Goal: Check status: Check status

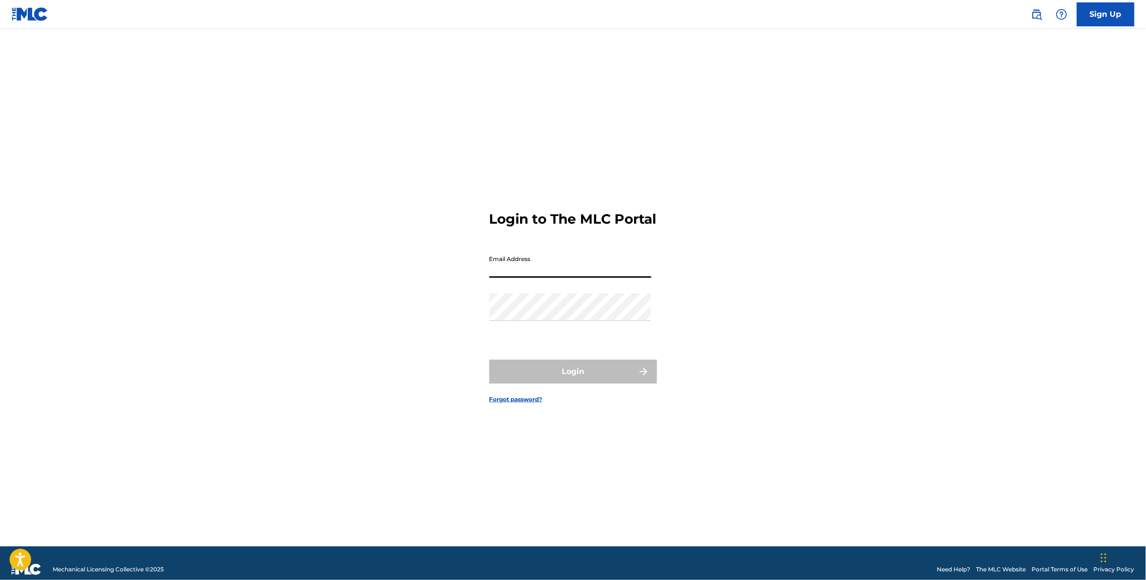
click at [542, 267] on input "Email Address" at bounding box center [571, 264] width 162 height 27
type input "[EMAIL_ADDRESS][DOMAIN_NAME]"
click at [540, 377] on button "Login" at bounding box center [574, 372] width 168 height 24
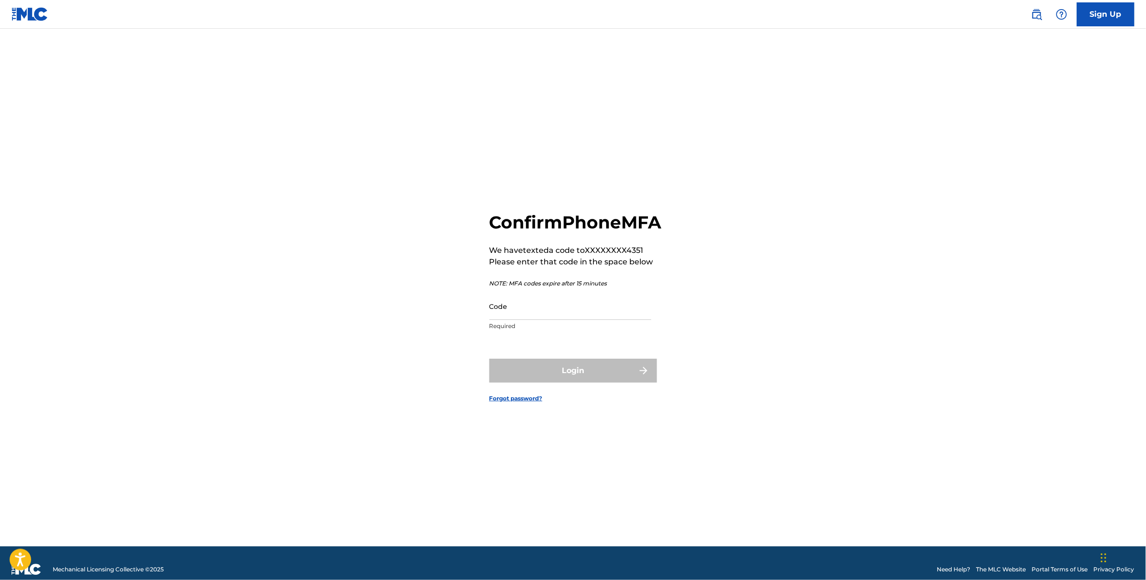
click at [554, 320] on input "Code" at bounding box center [571, 306] width 162 height 27
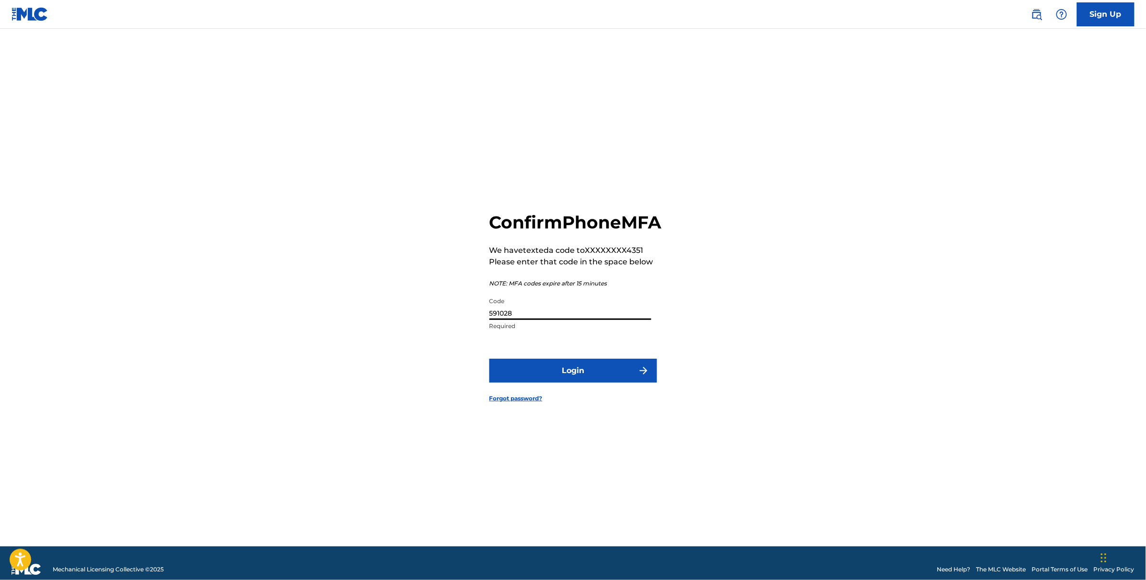
type input "591028"
click at [490, 359] on button "Login" at bounding box center [574, 371] width 168 height 24
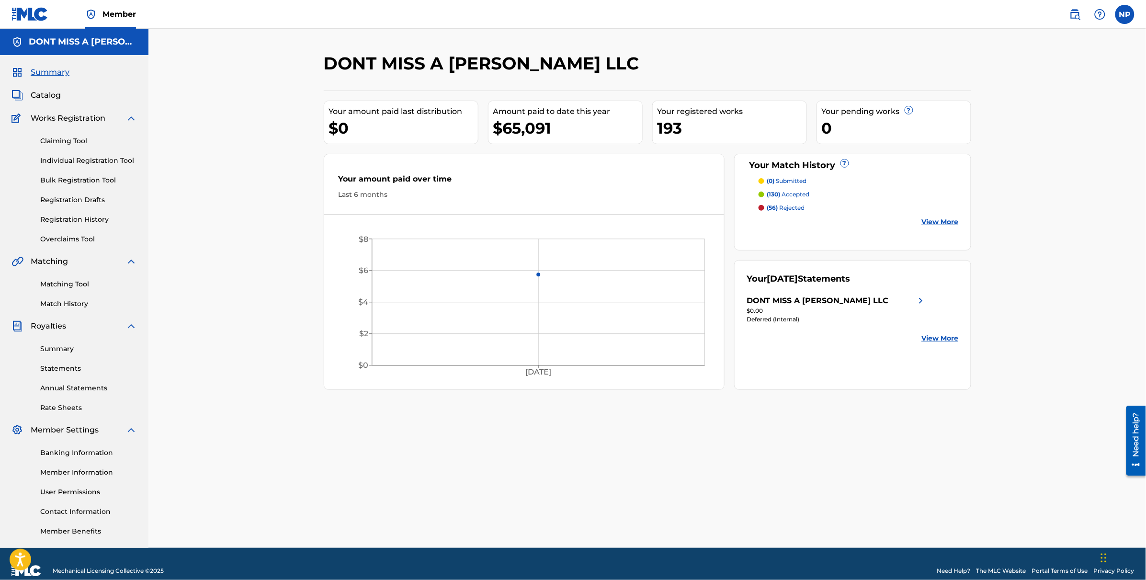
click at [932, 338] on link "View More" at bounding box center [940, 338] width 37 height 10
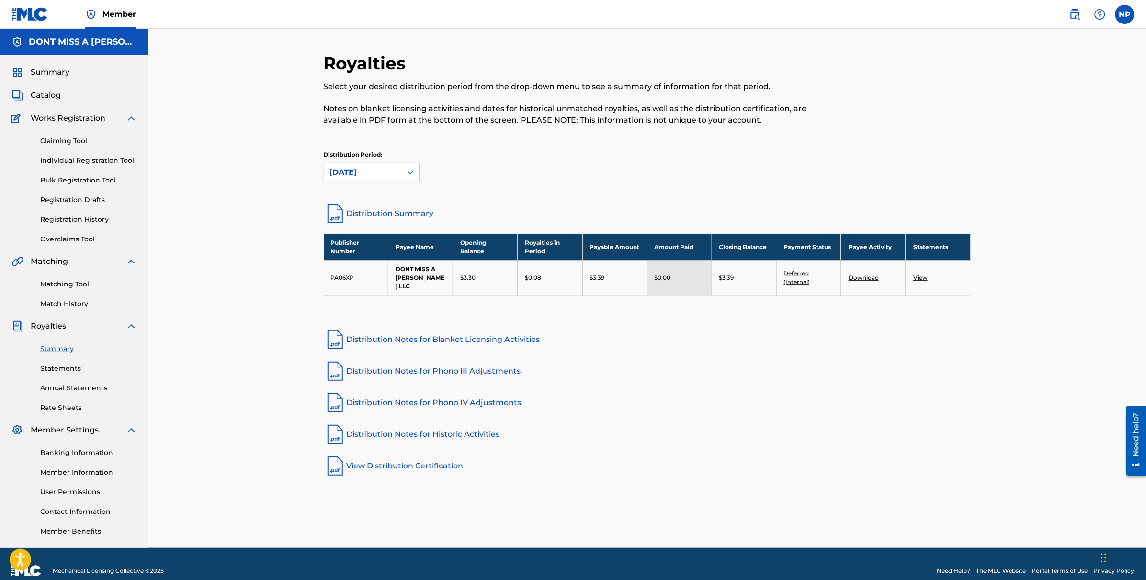
click at [403, 173] on div at bounding box center [410, 172] width 17 height 17
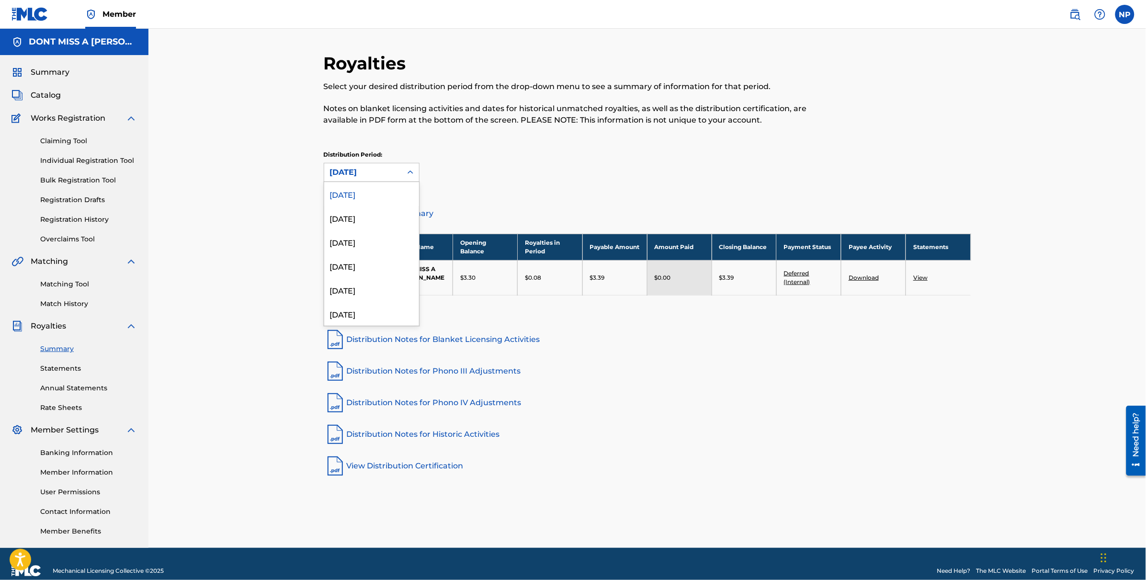
click at [382, 189] on div "[DATE]" at bounding box center [371, 194] width 95 height 24
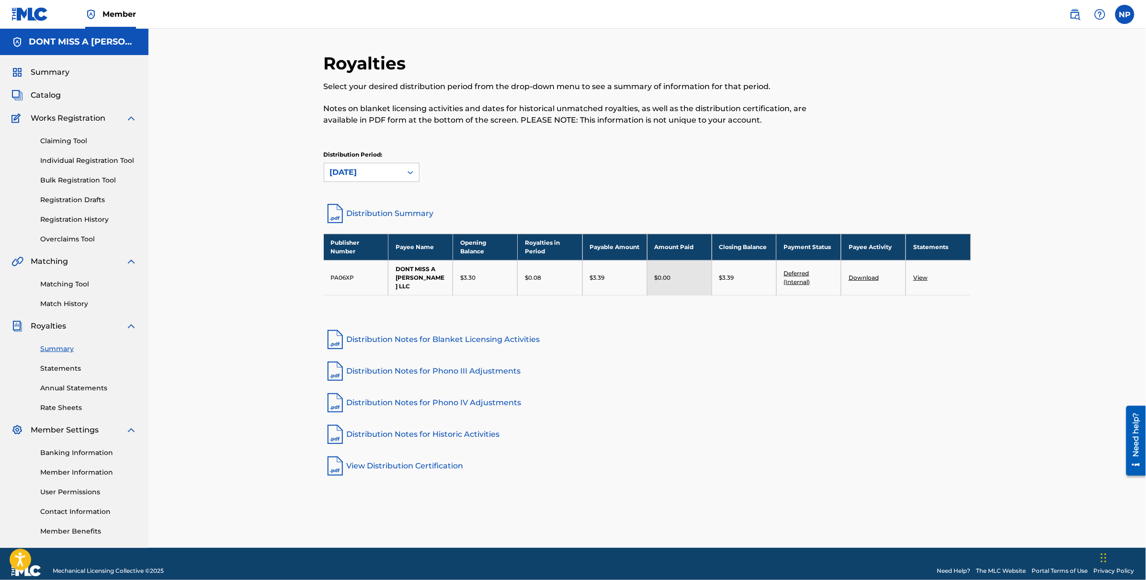
click at [395, 173] on div "[DATE]" at bounding box center [363, 172] width 66 height 11
click at [377, 229] on div "[DATE]" at bounding box center [371, 218] width 95 height 24
click at [349, 251] on div "[DATE]" at bounding box center [371, 242] width 95 height 24
click at [48, 73] on span "Summary" at bounding box center [50, 72] width 39 height 11
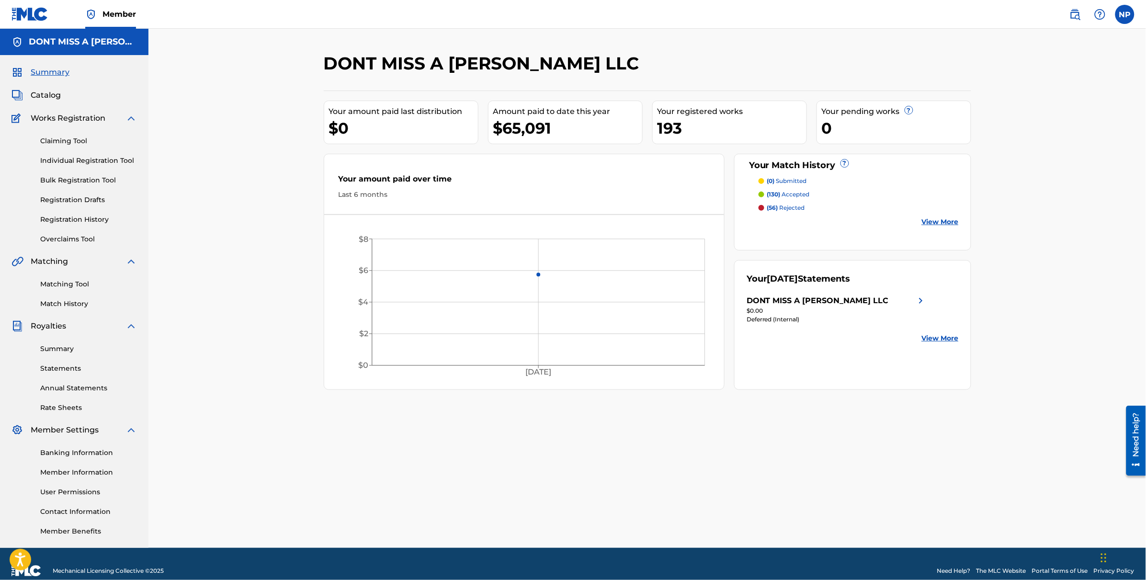
click at [1121, 17] on label at bounding box center [1125, 14] width 19 height 19
click at [1125, 14] on input "[PERSON_NAME] [PERSON_NAME] [EMAIL_ADDRESS][DOMAIN_NAME] Notification Preferenc…" at bounding box center [1125, 14] width 0 height 0
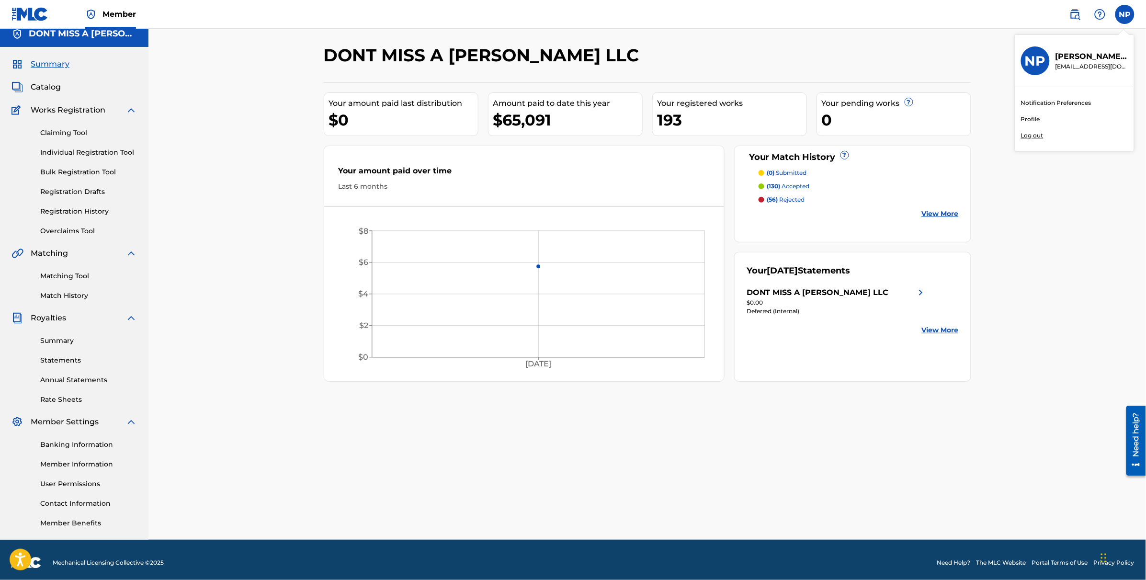
scroll to position [13, 0]
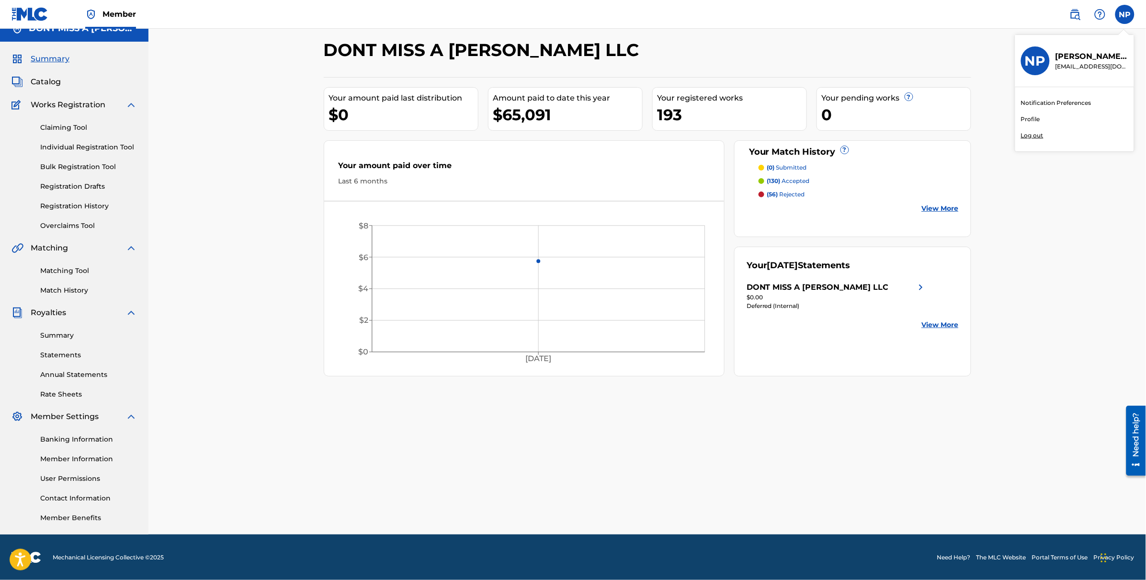
click at [1031, 135] on p "Log out" at bounding box center [1032, 135] width 23 height 9
click at [1125, 14] on input "[PERSON_NAME] [PERSON_NAME] [EMAIL_ADDRESS][DOMAIN_NAME] Notification Preferenc…" at bounding box center [1125, 14] width 0 height 0
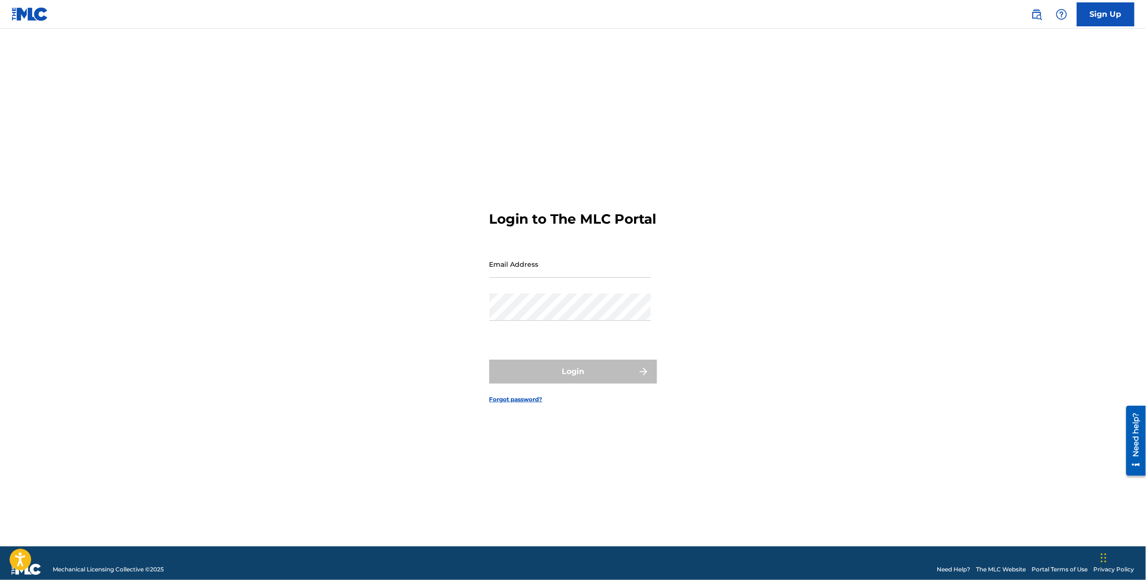
type input "[EMAIL_ADDRESS][DOMAIN_NAME]"
